Goal: Navigation & Orientation: Find specific page/section

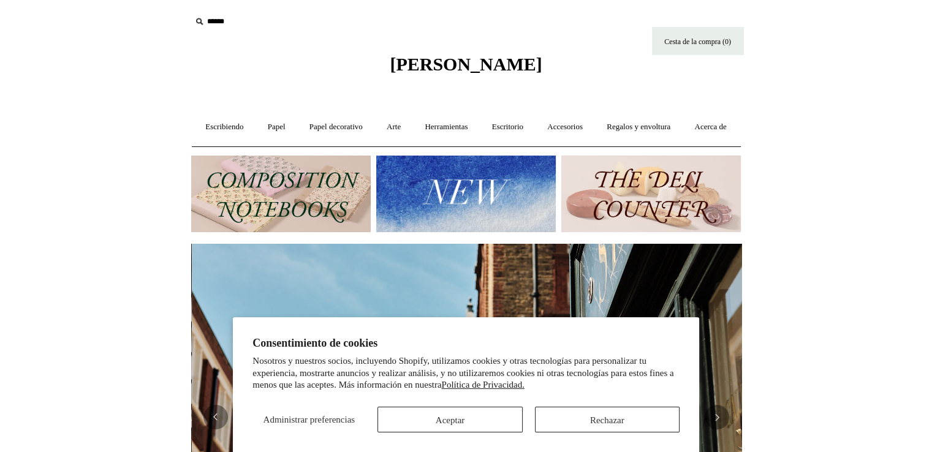
scroll to position [0, 550]
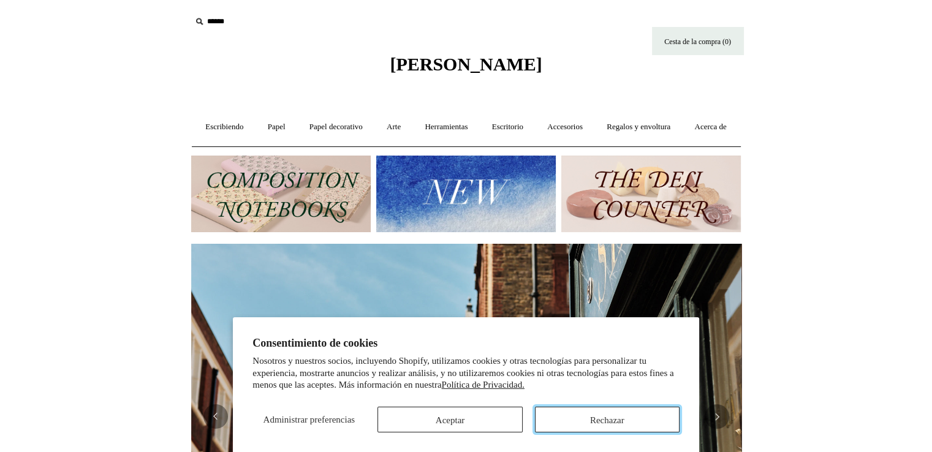
drag, startPoint x: 599, startPoint y: 412, endPoint x: 895, endPoint y: 109, distance: 423.9
click at [601, 412] on button "Rechazar" at bounding box center [607, 420] width 145 height 26
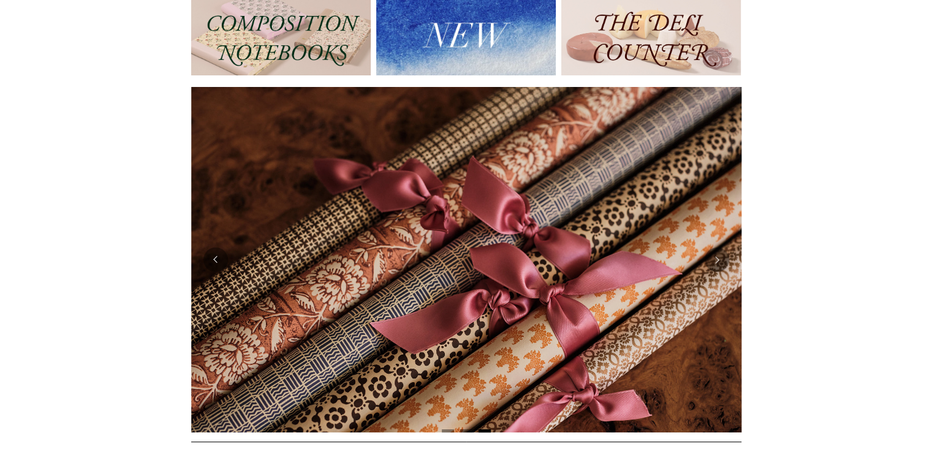
scroll to position [0, 0]
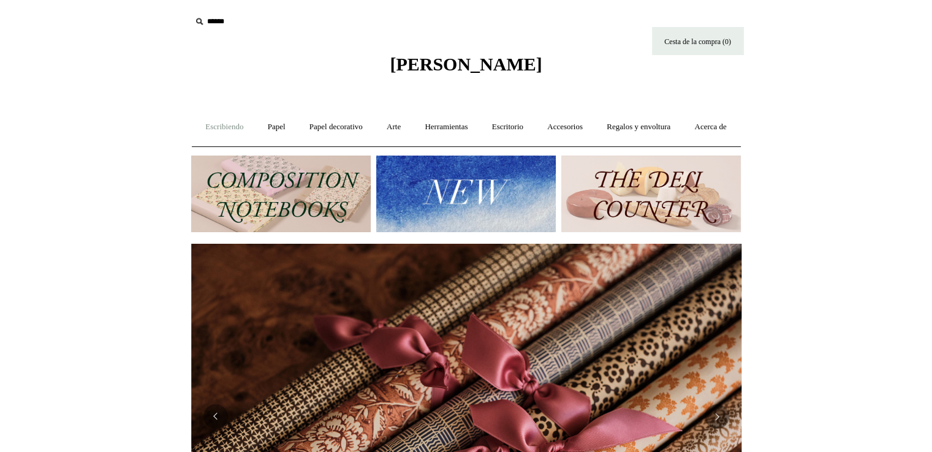
click at [238, 127] on font "Escribiendo" at bounding box center [224, 126] width 38 height 9
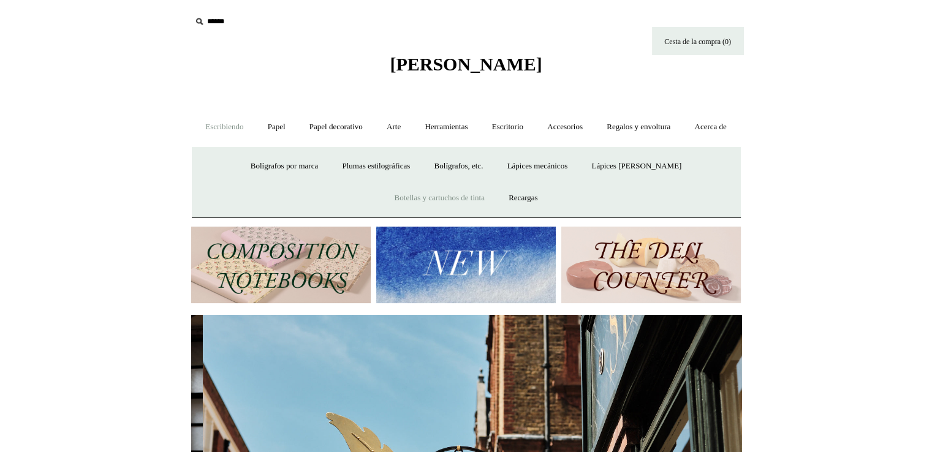
scroll to position [0, 550]
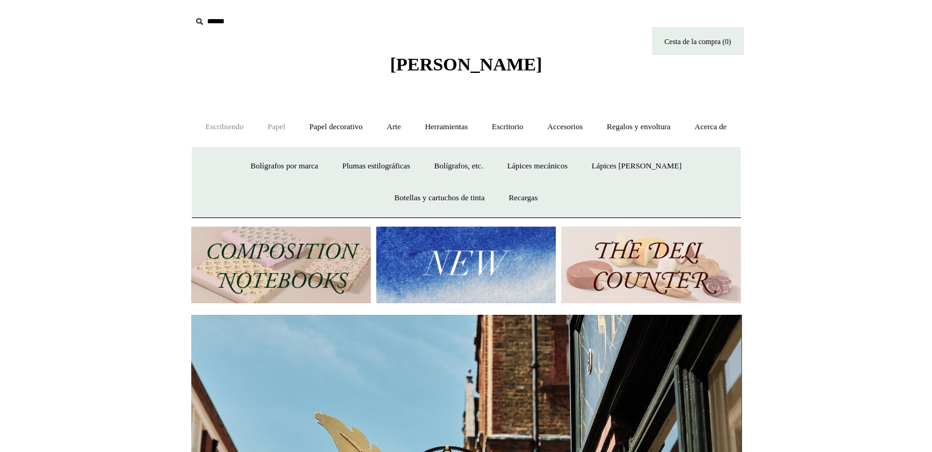
click at [286, 127] on font "Papel" at bounding box center [277, 126] width 18 height 9
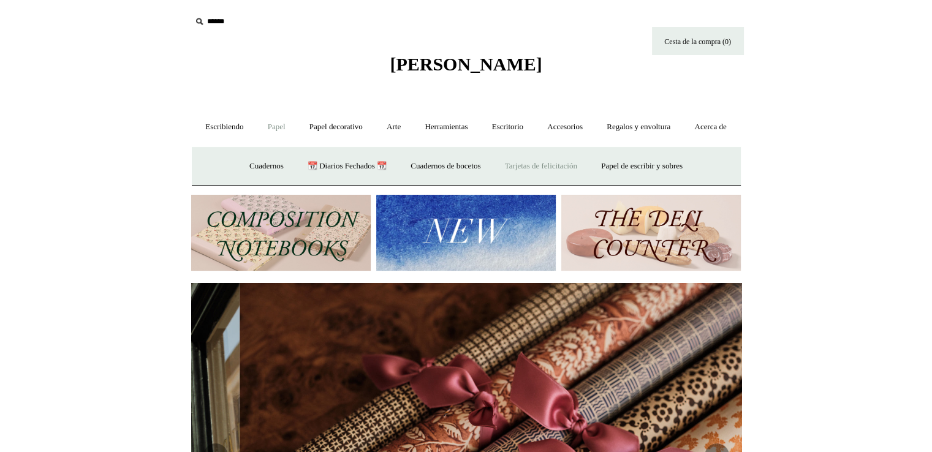
scroll to position [0, 1101]
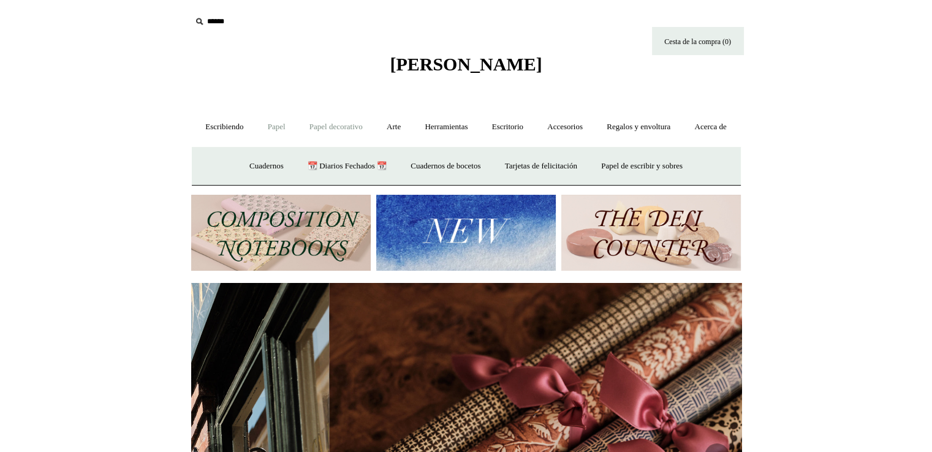
click at [346, 126] on font "Papel decorativo" at bounding box center [335, 126] width 53 height 9
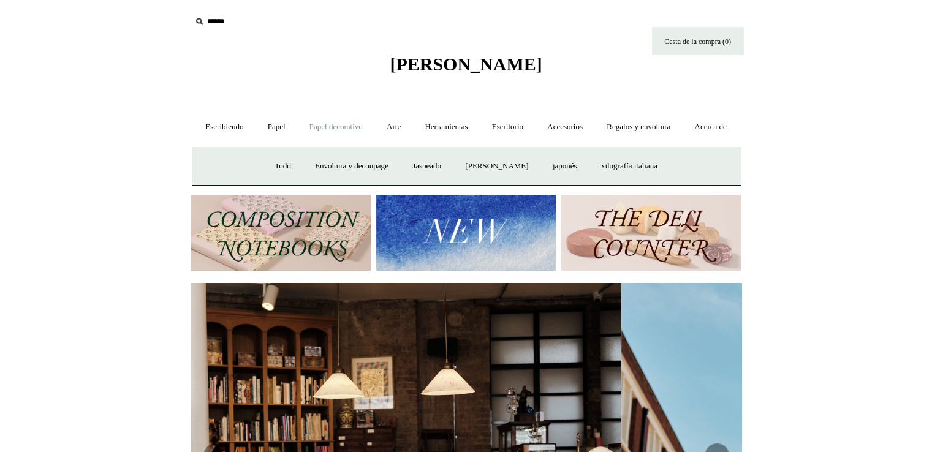
scroll to position [0, 0]
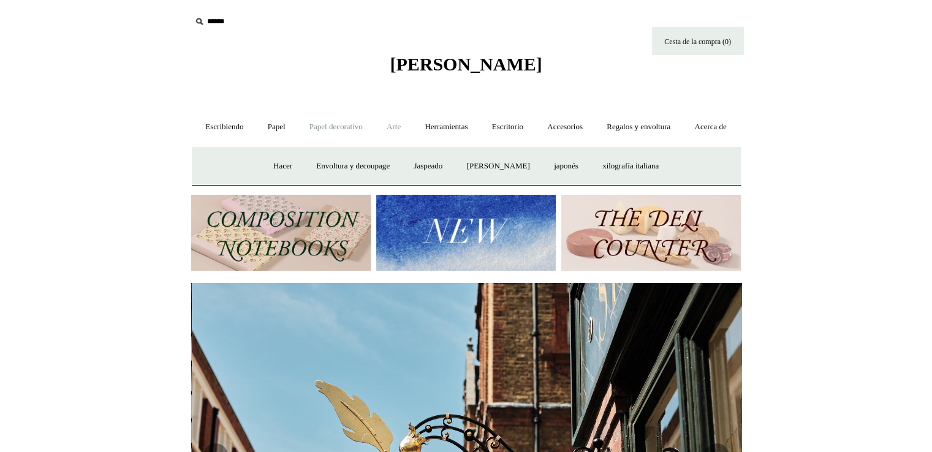
click at [401, 125] on font "Arte" at bounding box center [394, 126] width 14 height 9
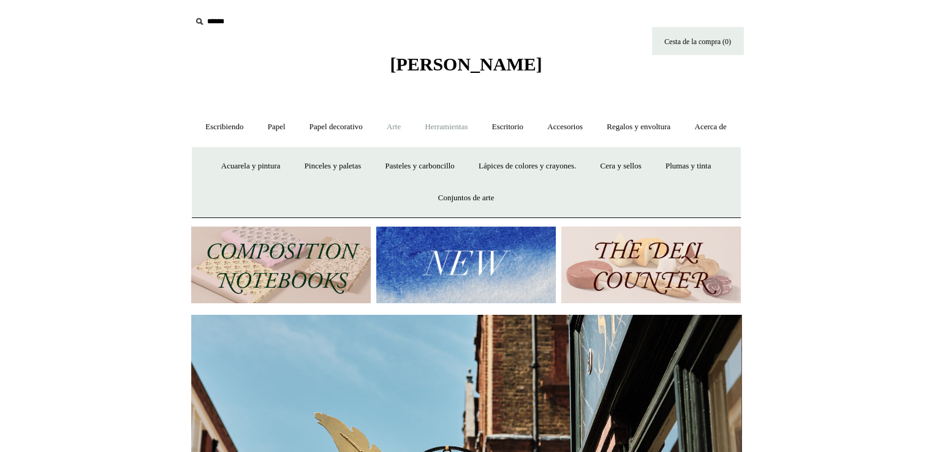
click at [468, 124] on font "Herramientas" at bounding box center [446, 126] width 43 height 9
click at [670, 124] on font "Regalos y envoltura" at bounding box center [639, 126] width 64 height 9
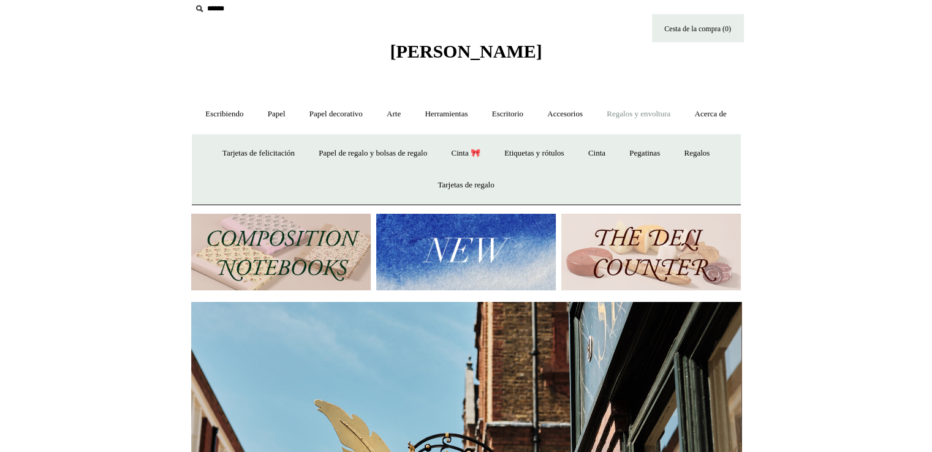
scroll to position [0, 0]
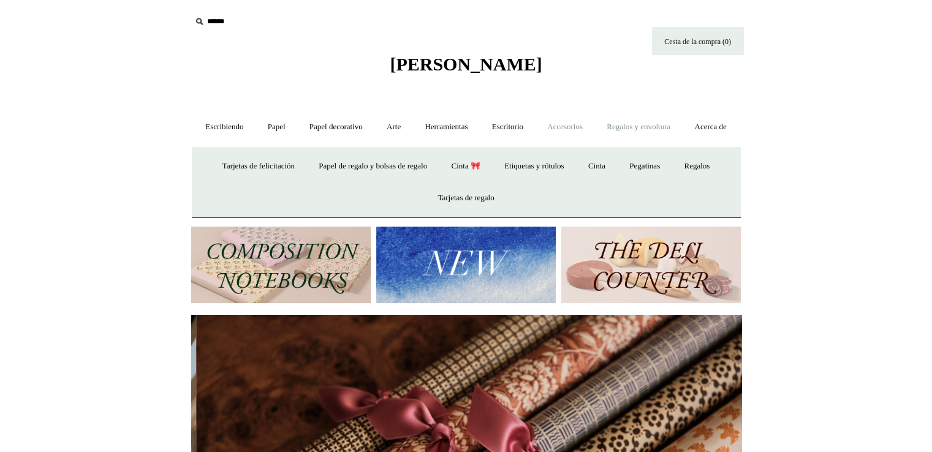
click at [581, 129] on link "Accesorios +" at bounding box center [565, 127] width 58 height 32
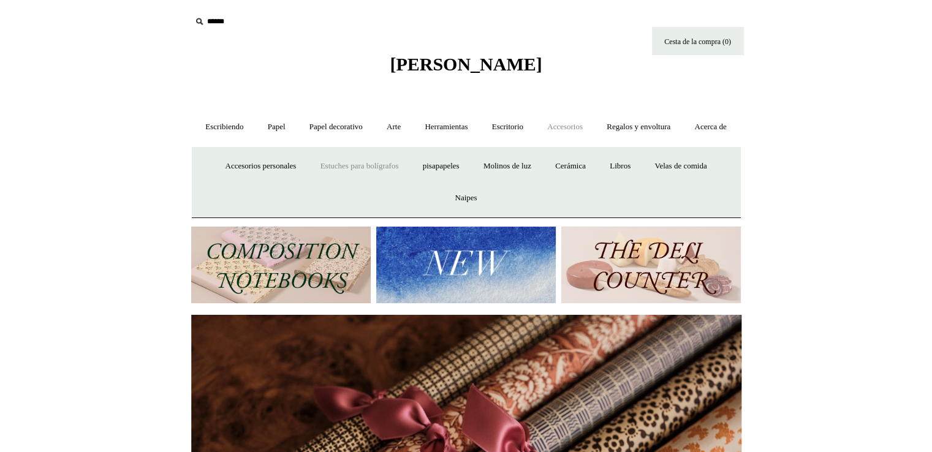
click at [324, 170] on font "Estuches para bolígrafos" at bounding box center [360, 165] width 78 height 9
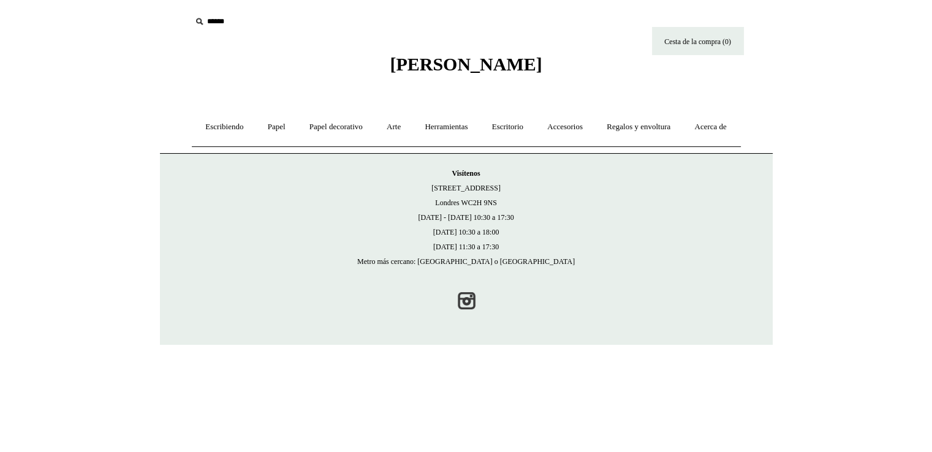
click at [895, 69] on html "Menú Elegir Mantener * Información de envío Cesta de la compra (0) * ⤺" at bounding box center [466, 172] width 932 height 345
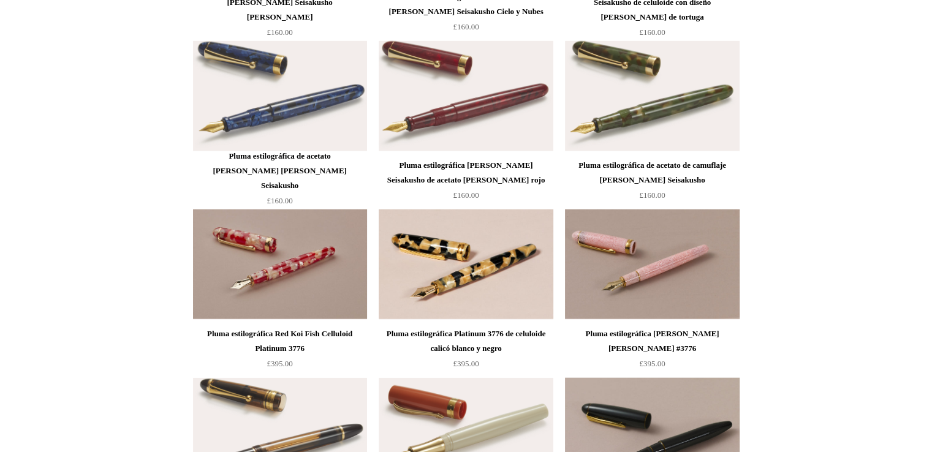
scroll to position [3187, 0]
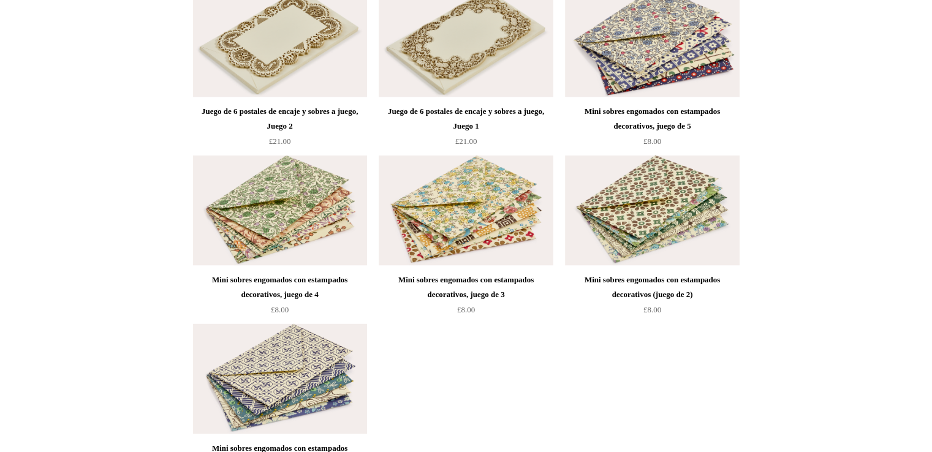
scroll to position [2633, 0]
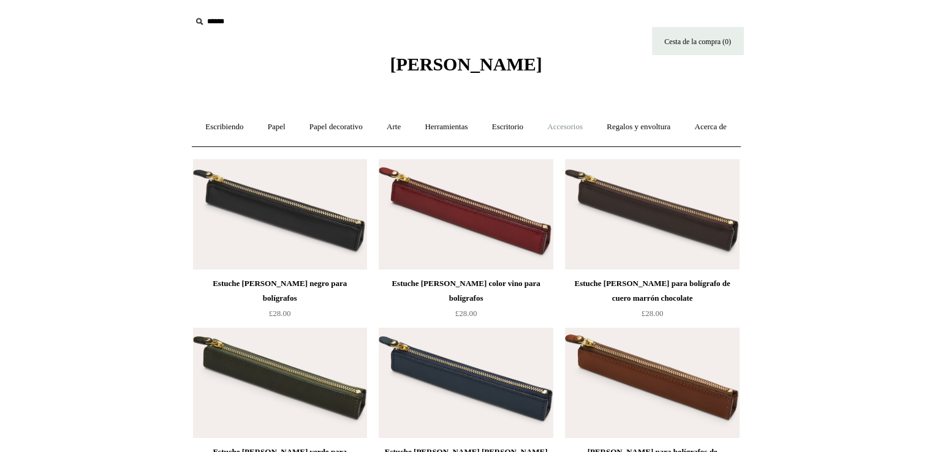
click at [583, 124] on font "Accesorios" at bounding box center [565, 126] width 36 height 9
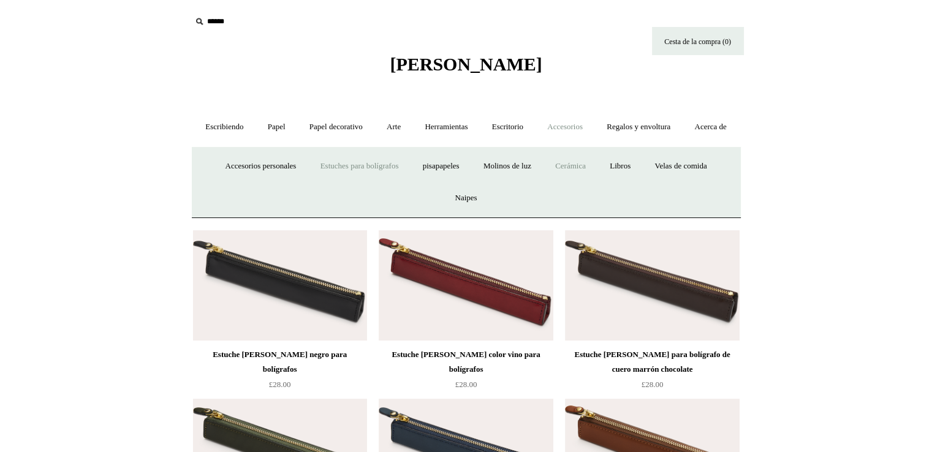
click at [586, 170] on font "Cerámica" at bounding box center [570, 165] width 31 height 9
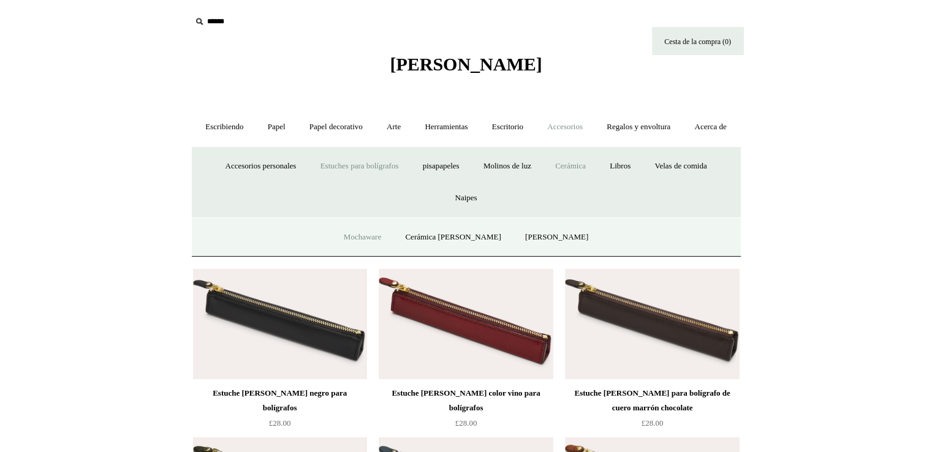
click at [369, 241] on font "Mochaware" at bounding box center [362, 236] width 37 height 9
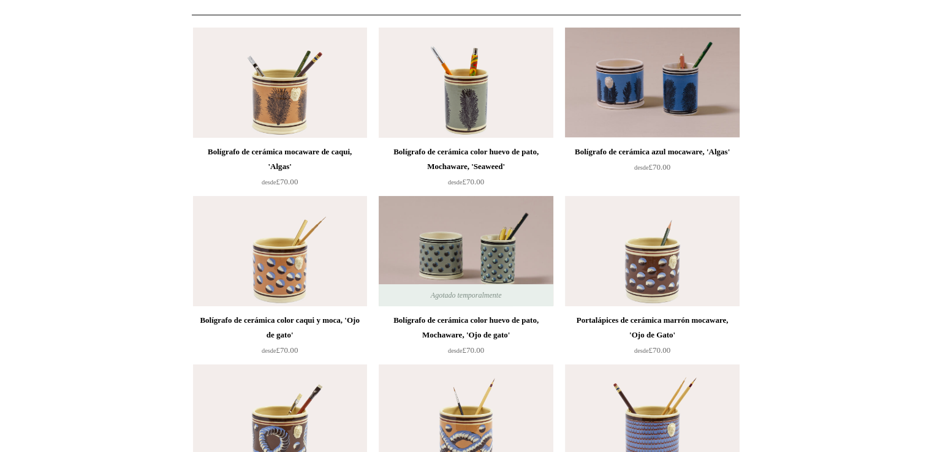
scroll to position [429, 0]
